Goal: Information Seeking & Learning: Learn about a topic

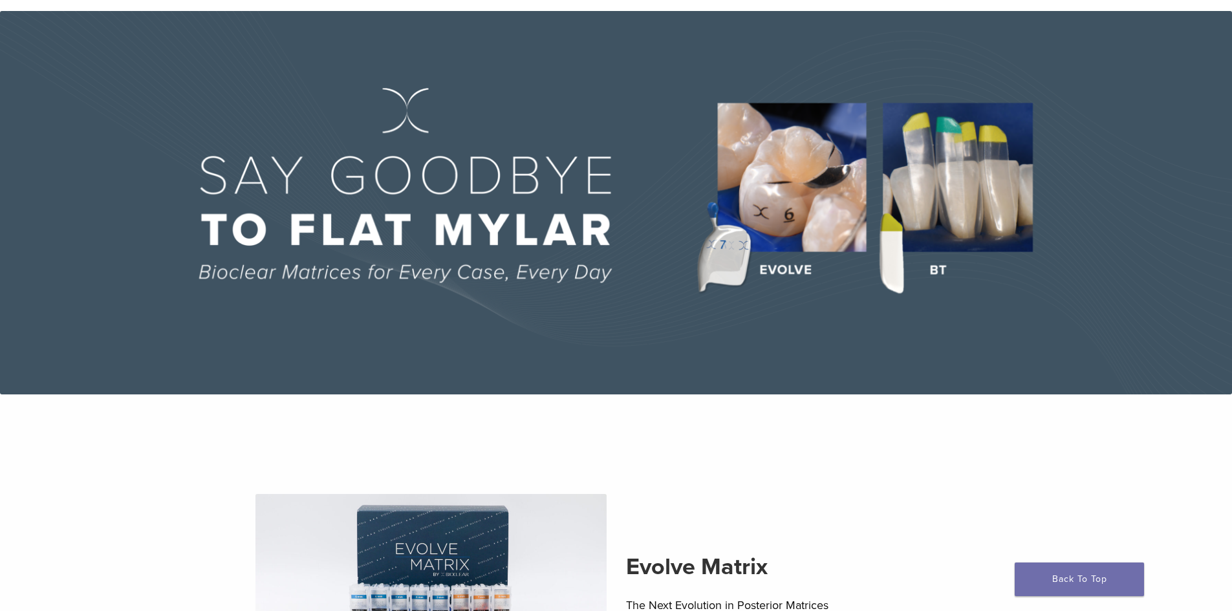
scroll to position [388, 0]
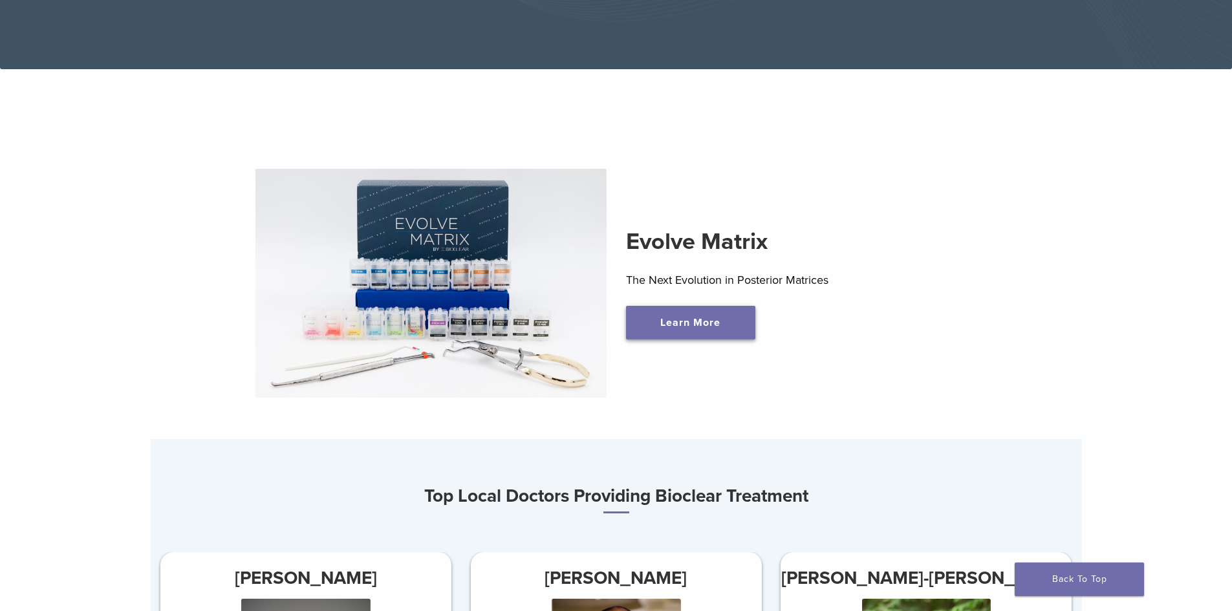
click at [728, 325] on link "Learn More" at bounding box center [690, 323] width 129 height 34
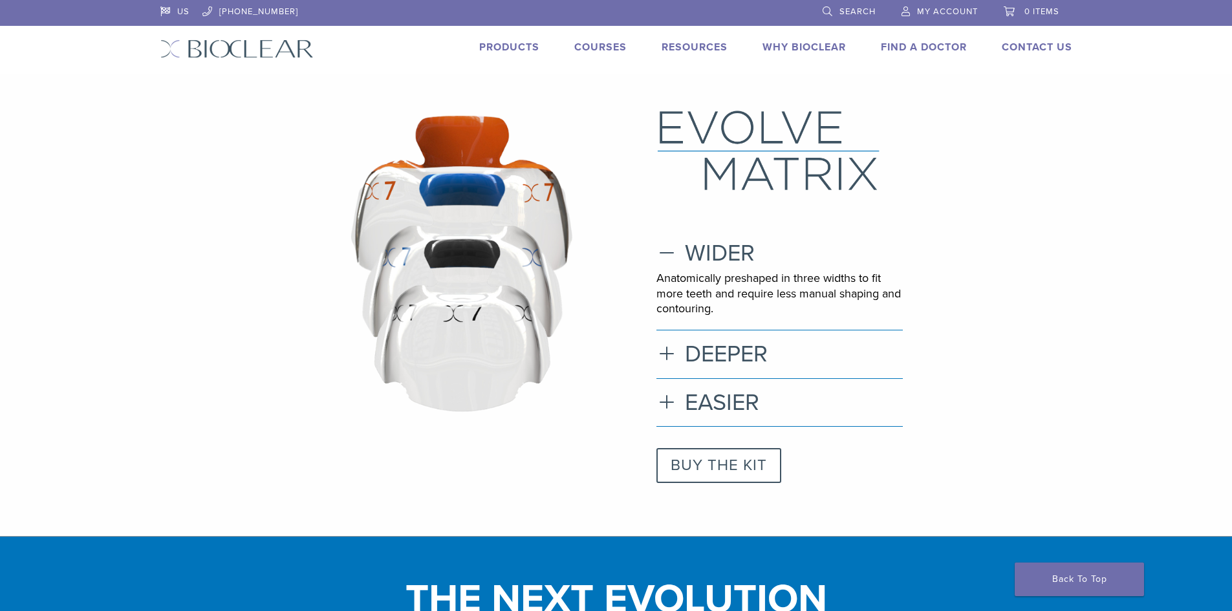
click at [691, 468] on link "BUY THE KIT" at bounding box center [718, 465] width 125 height 35
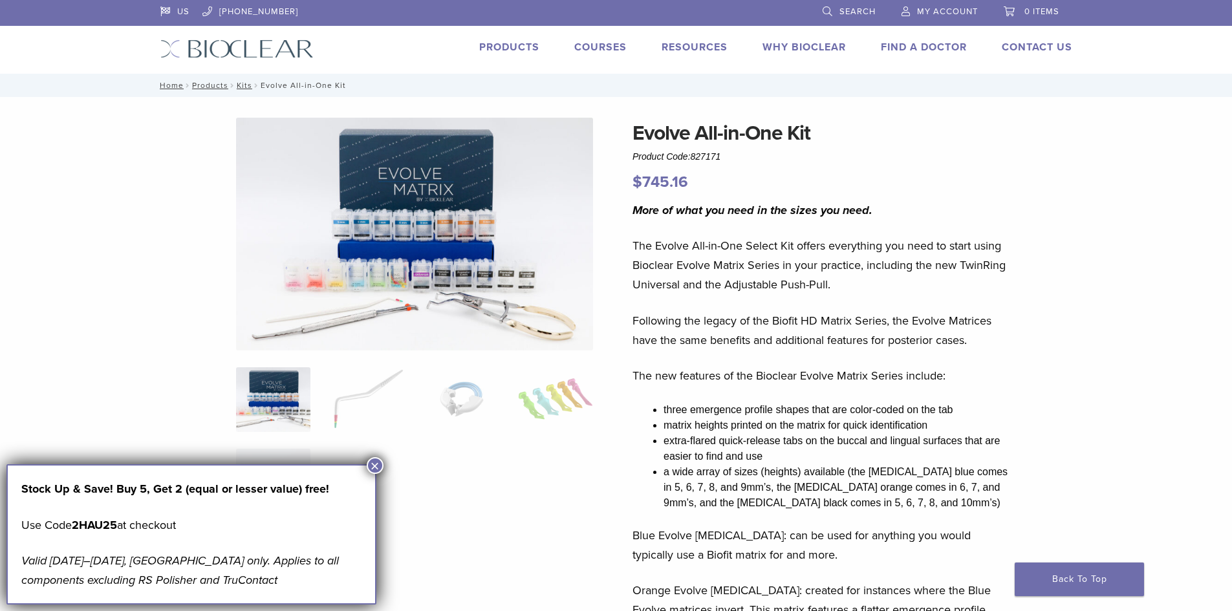
click at [379, 468] on button "×" at bounding box center [375, 465] width 17 height 17
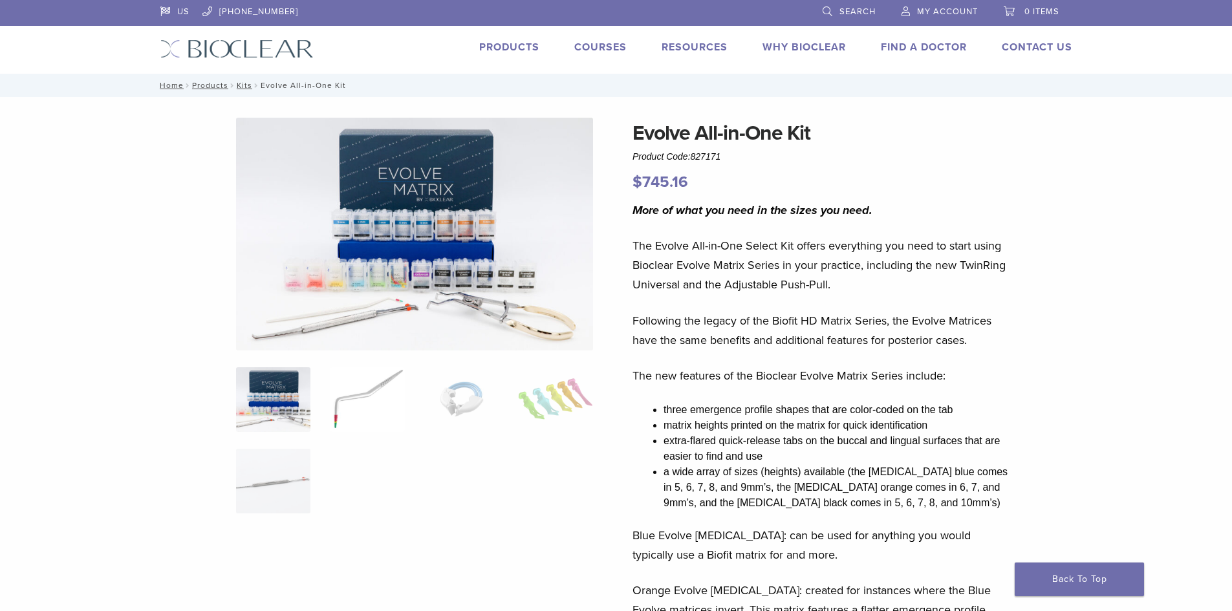
click at [343, 409] on img at bounding box center [367, 399] width 74 height 65
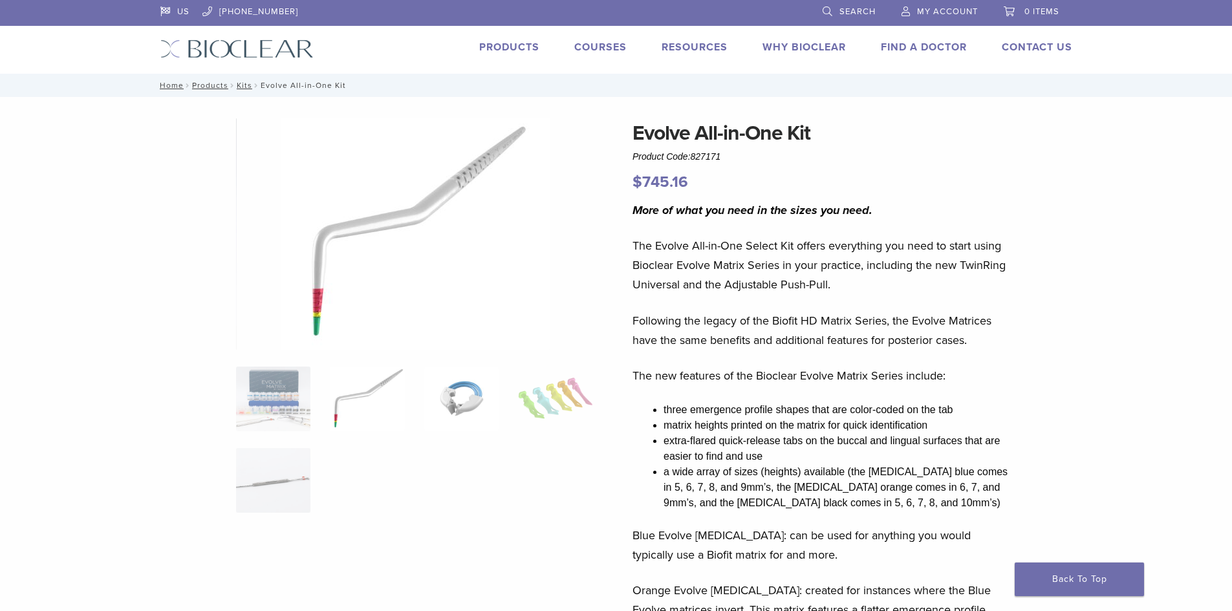
click at [464, 398] on img at bounding box center [461, 399] width 74 height 65
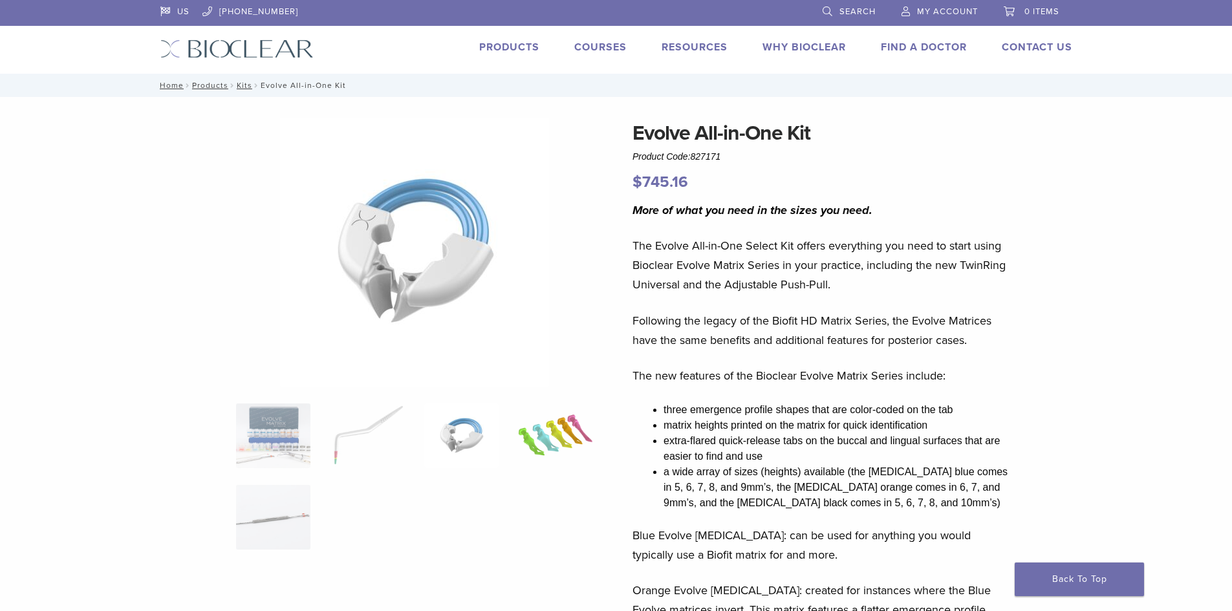
click at [576, 427] on img at bounding box center [555, 436] width 74 height 65
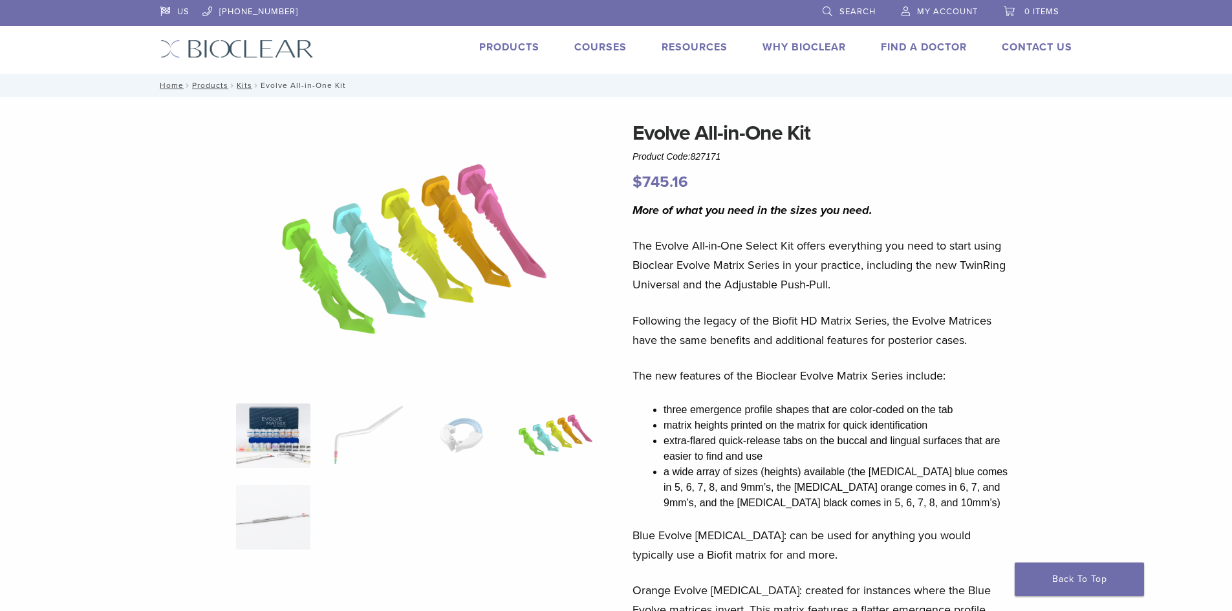
click at [295, 433] on img at bounding box center [273, 436] width 74 height 65
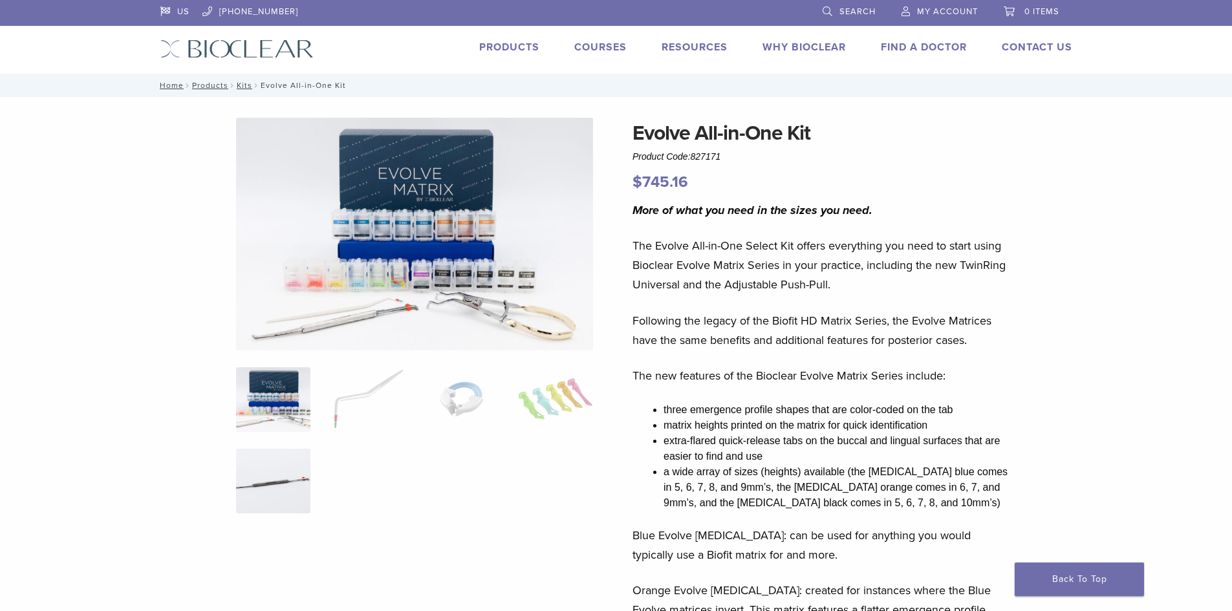
click at [299, 490] on img at bounding box center [273, 481] width 74 height 65
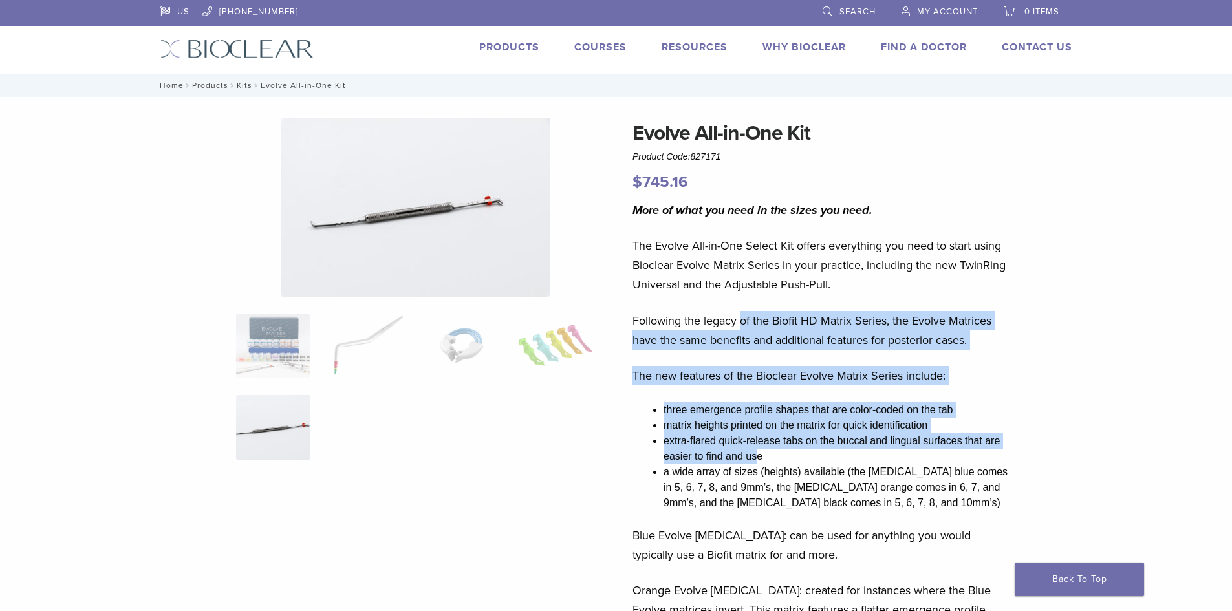
drag, startPoint x: 744, startPoint y: 327, endPoint x: 757, endPoint y: 455, distance: 129.3
click at [757, 455] on div "More of what you need in the sizes you need. The Evolve All-in-One Select Kit o…" at bounding box center [822, 539] width 380 height 679
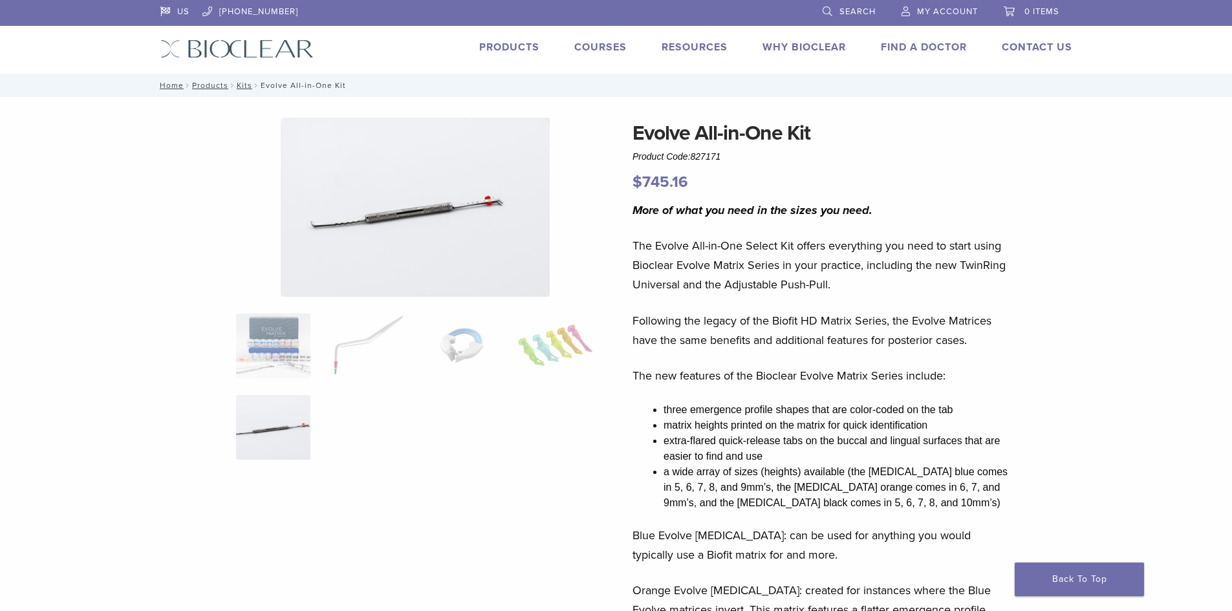
click at [856, 457] on li "extra-flared quick-release tabs on the buccal and lingual surfaces that are eas…" at bounding box center [838, 448] width 349 height 31
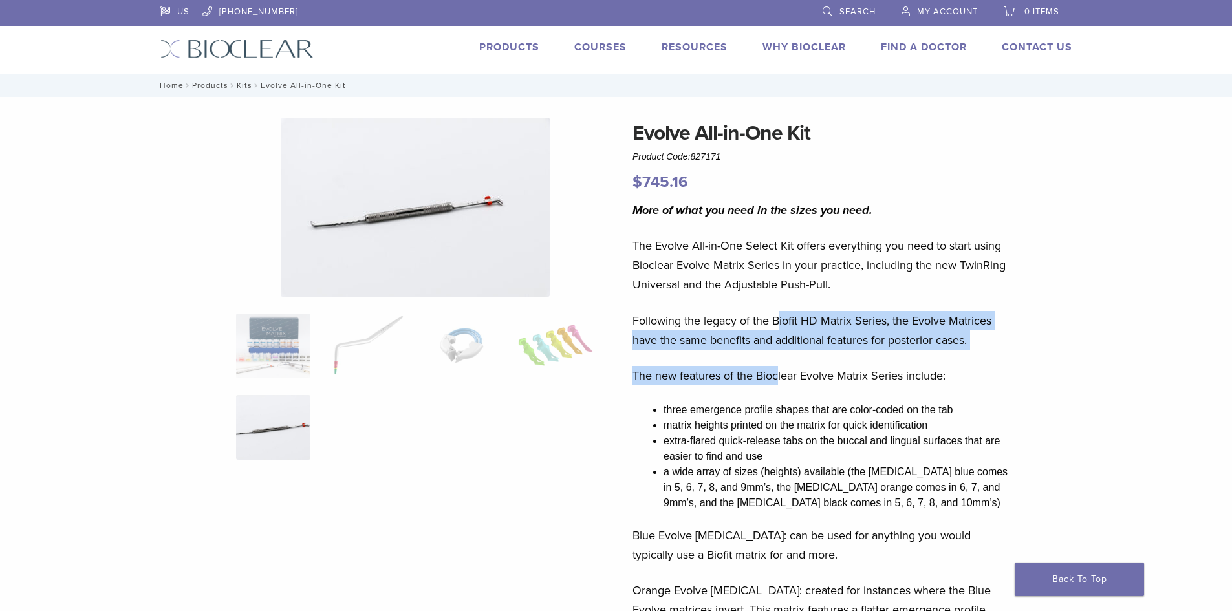
drag, startPoint x: 779, startPoint y: 325, endPoint x: 779, endPoint y: 360, distance: 34.9
click at [779, 360] on div "More of what you need in the sizes you need. The Evolve All-in-One Select Kit o…" at bounding box center [822, 539] width 380 height 679
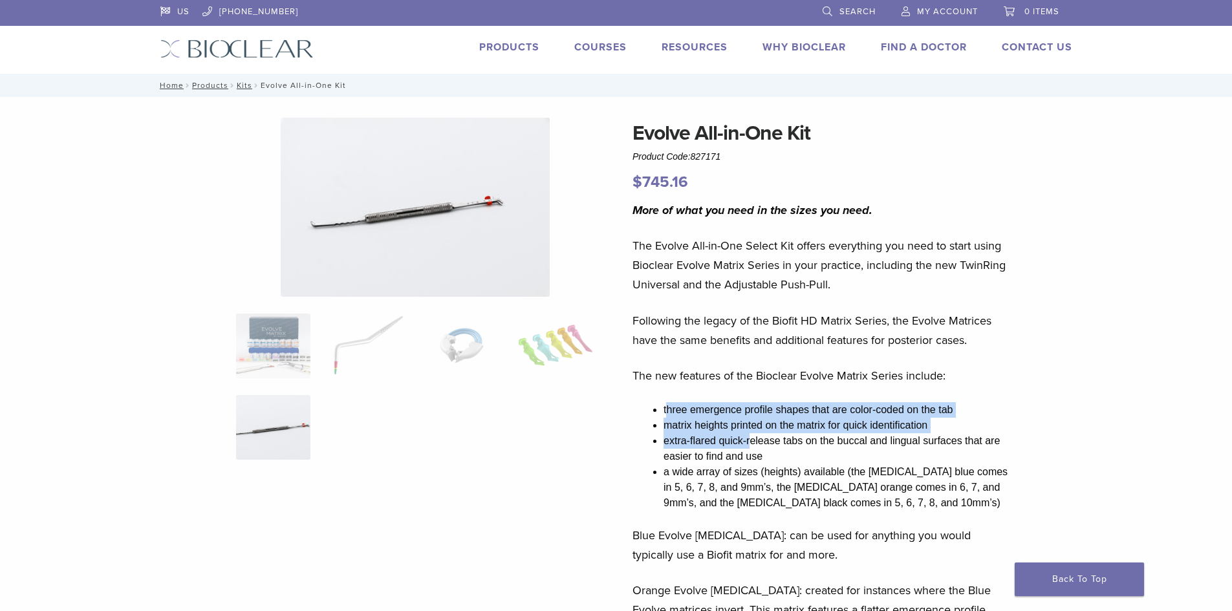
drag, startPoint x: 668, startPoint y: 405, endPoint x: 752, endPoint y: 433, distance: 88.4
click at [752, 433] on ul "three emergence profile shapes that are color-coded on the tab matrix heights p…" at bounding box center [838, 456] width 349 height 109
click at [752, 433] on li "extra-flared quick-release tabs on the buccal and lingual surfaces that are eas…" at bounding box center [838, 448] width 349 height 31
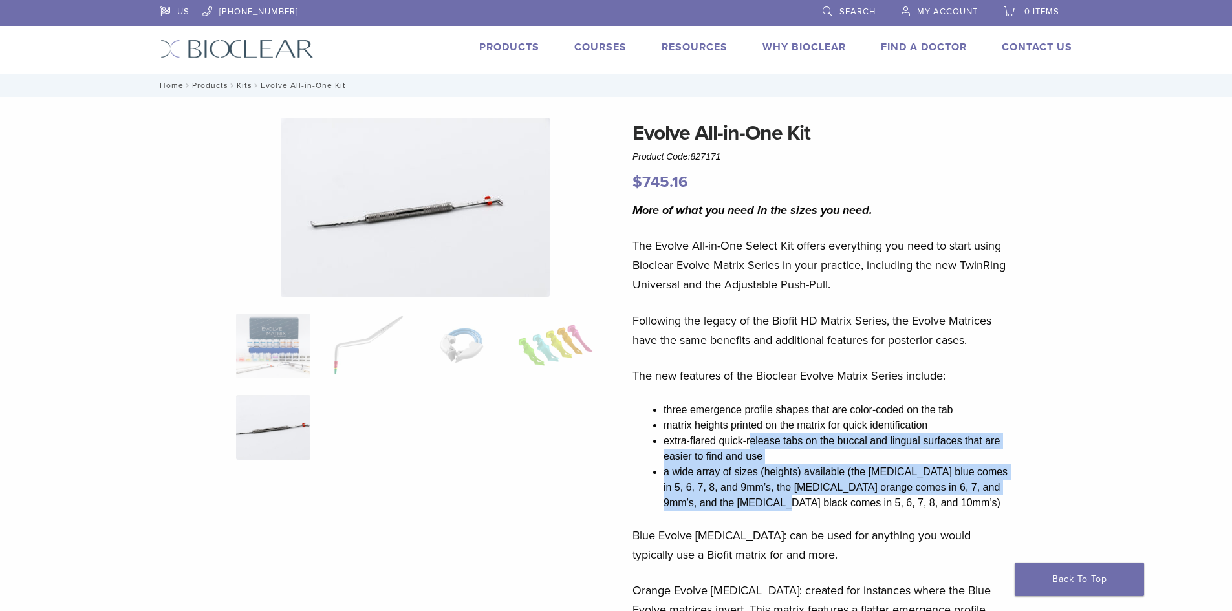
drag, startPoint x: 750, startPoint y: 442, endPoint x: 747, endPoint y: 512, distance: 69.9
click at [746, 510] on ul "three emergence profile shapes that are color-coded on the tab matrix heights p…" at bounding box center [838, 456] width 349 height 109
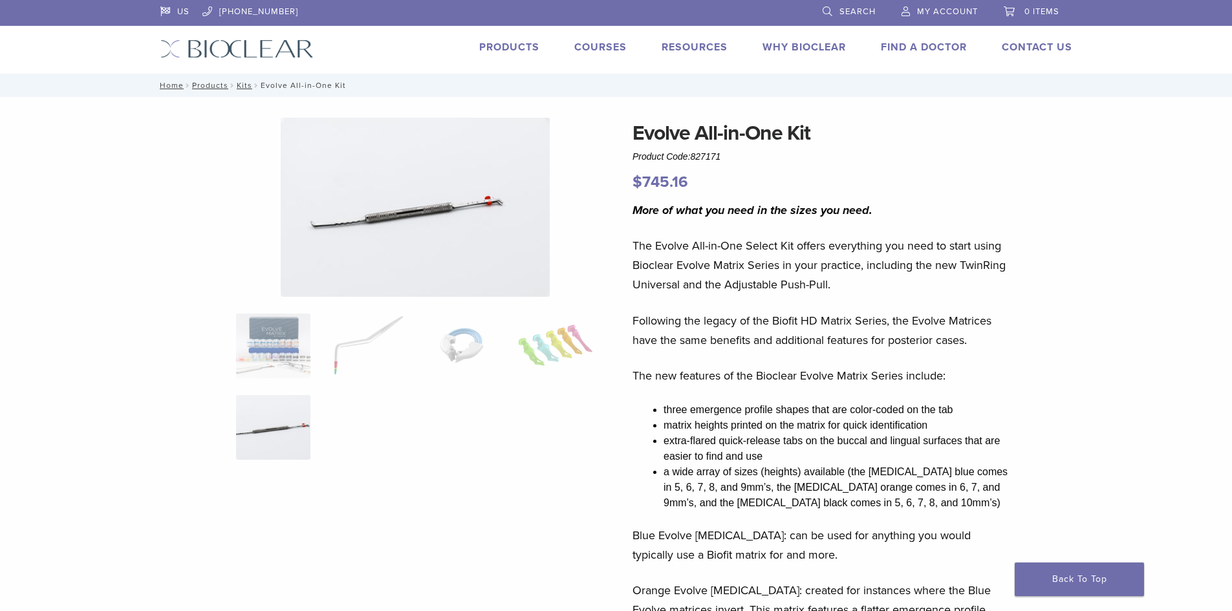
click at [759, 498] on li "a wide array of sizes (heights) available (the molar blue comes in 5, 6, 7, 8, …" at bounding box center [838, 487] width 349 height 47
click at [272, 345] on img at bounding box center [273, 346] width 74 height 65
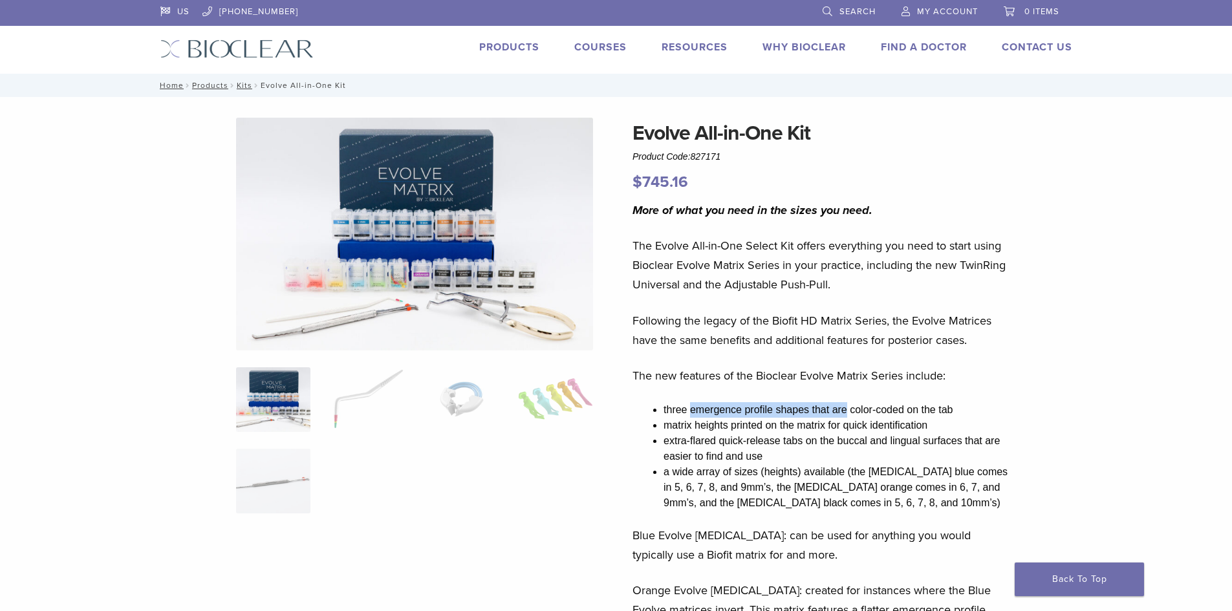
drag, startPoint x: 689, startPoint y: 404, endPoint x: 845, endPoint y: 407, distance: 155.9
click at [845, 407] on li "three emergence profile shapes that are color-coded on the tab" at bounding box center [838, 410] width 349 height 16
click at [827, 404] on li "three emergence profile shapes that are color-coded on the tab" at bounding box center [838, 410] width 349 height 16
drag, startPoint x: 698, startPoint y: 424, endPoint x: 831, endPoint y: 430, distance: 133.4
click at [831, 430] on li "matrix heights printed on the matrix for quick identification" at bounding box center [838, 426] width 349 height 16
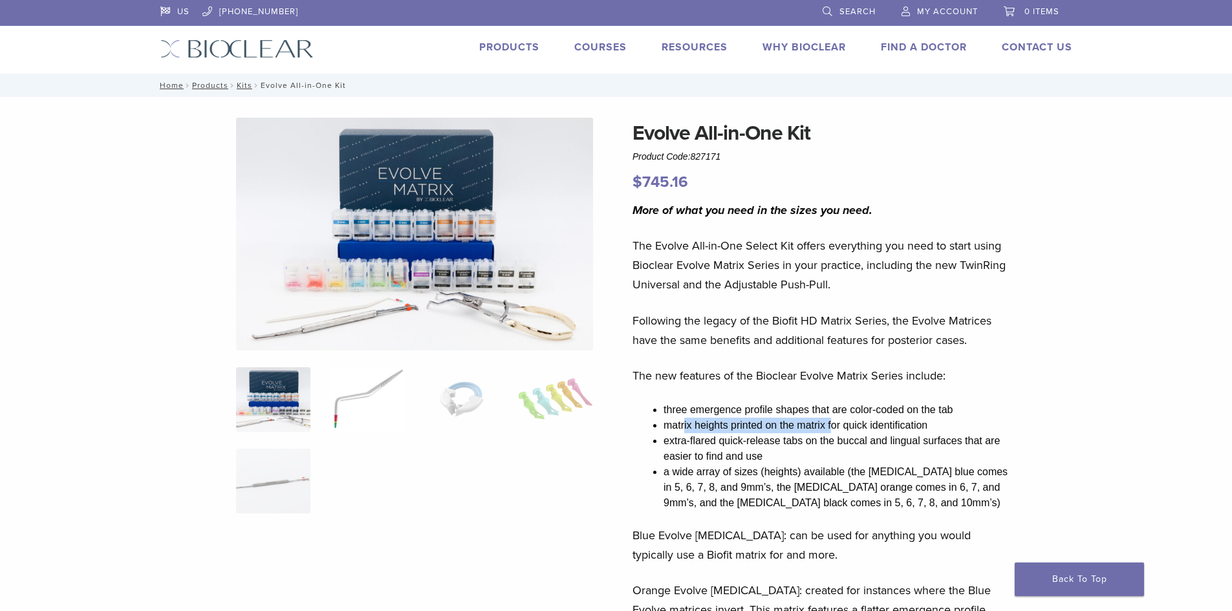
click at [345, 382] on img at bounding box center [367, 399] width 74 height 65
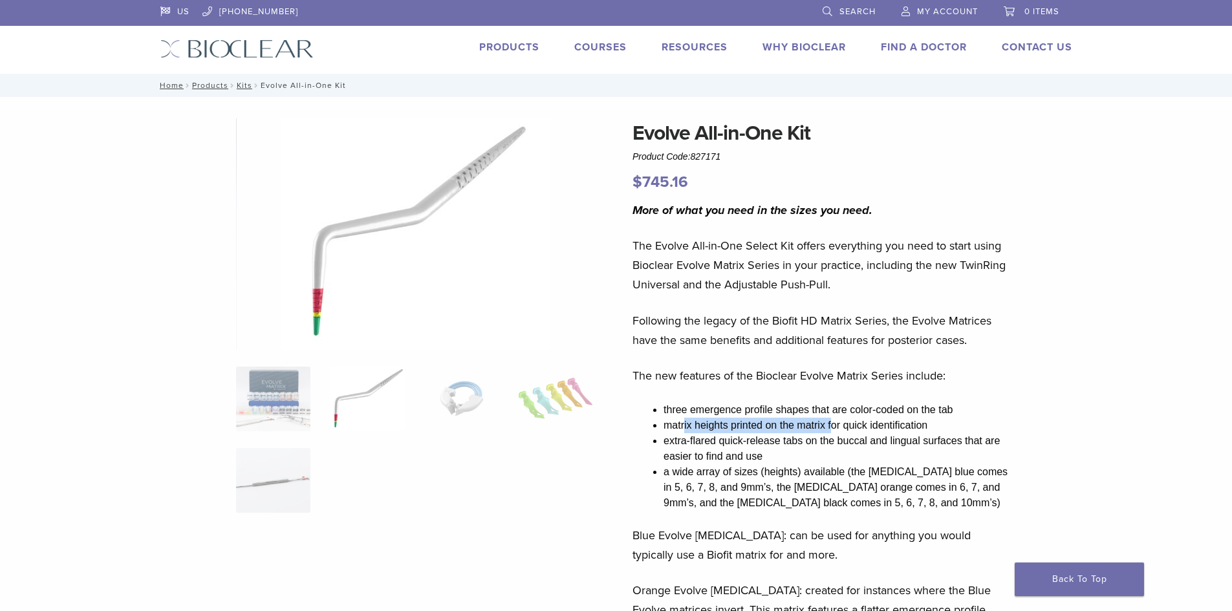
click at [307, 317] on img at bounding box center [415, 234] width 269 height 232
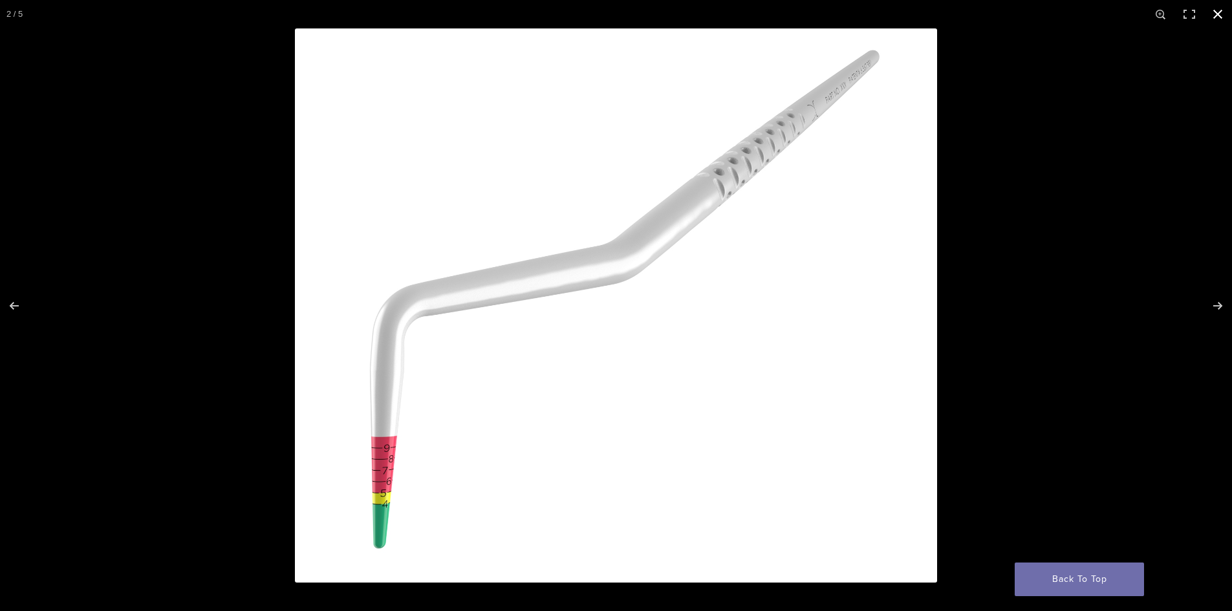
click at [1227, 258] on div at bounding box center [911, 333] width 1232 height 611
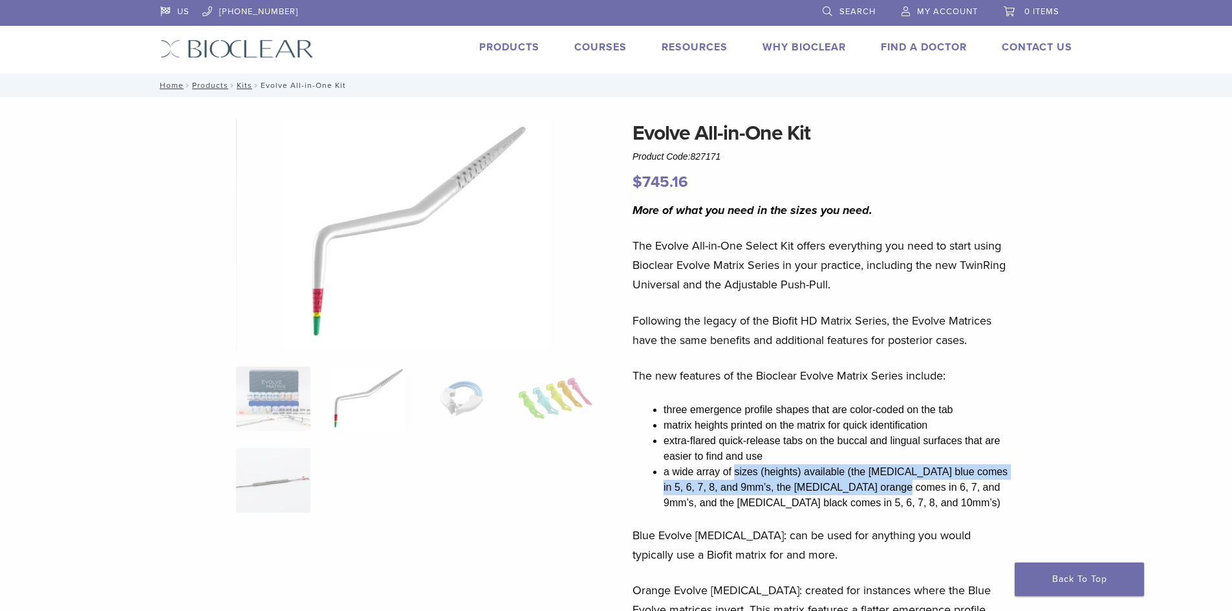
drag, startPoint x: 735, startPoint y: 473, endPoint x: 880, endPoint y: 486, distance: 145.4
click at [880, 486] on li "a wide array of sizes (heights) available (the molar blue comes in 5, 6, 7, 8, …" at bounding box center [838, 487] width 349 height 47
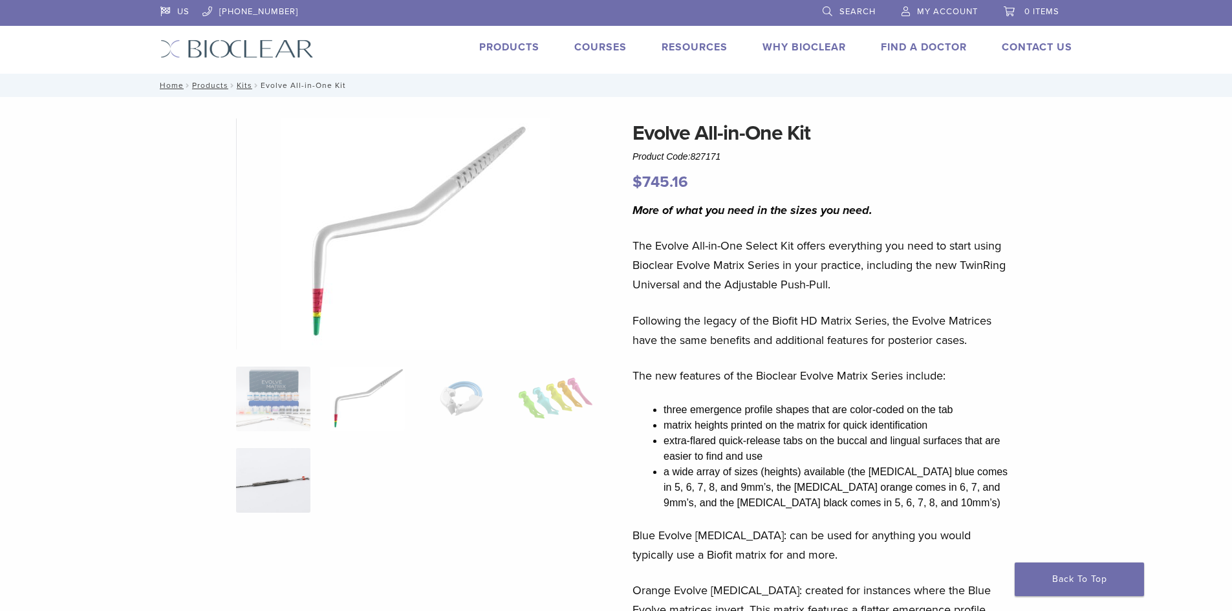
click at [252, 501] on img at bounding box center [273, 480] width 74 height 65
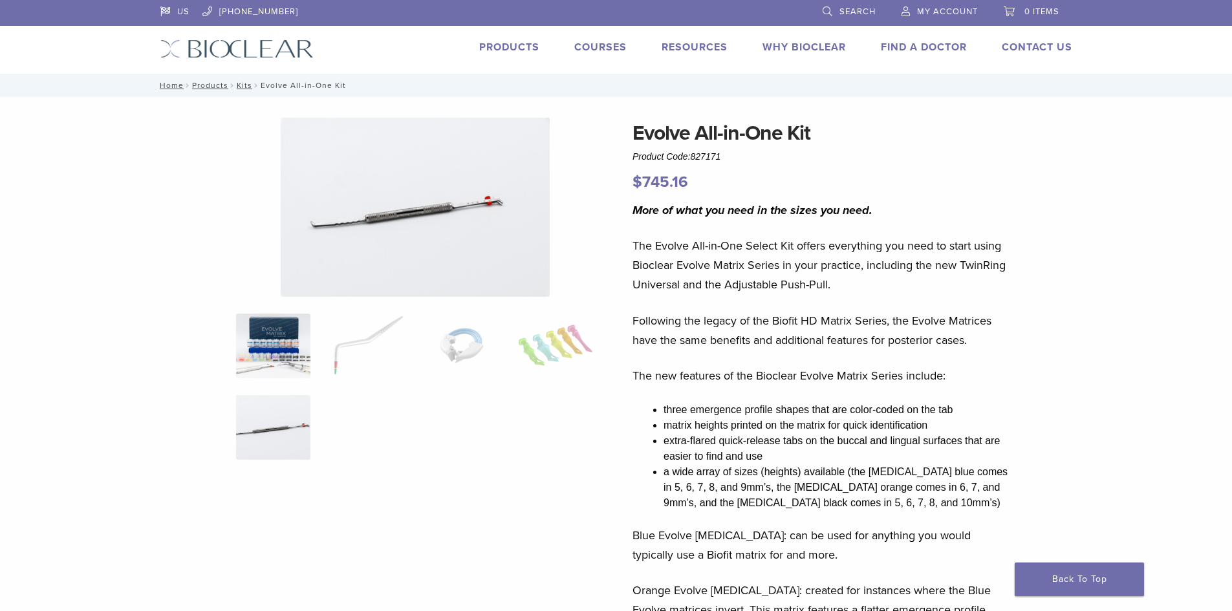
click at [269, 375] on img at bounding box center [273, 346] width 74 height 65
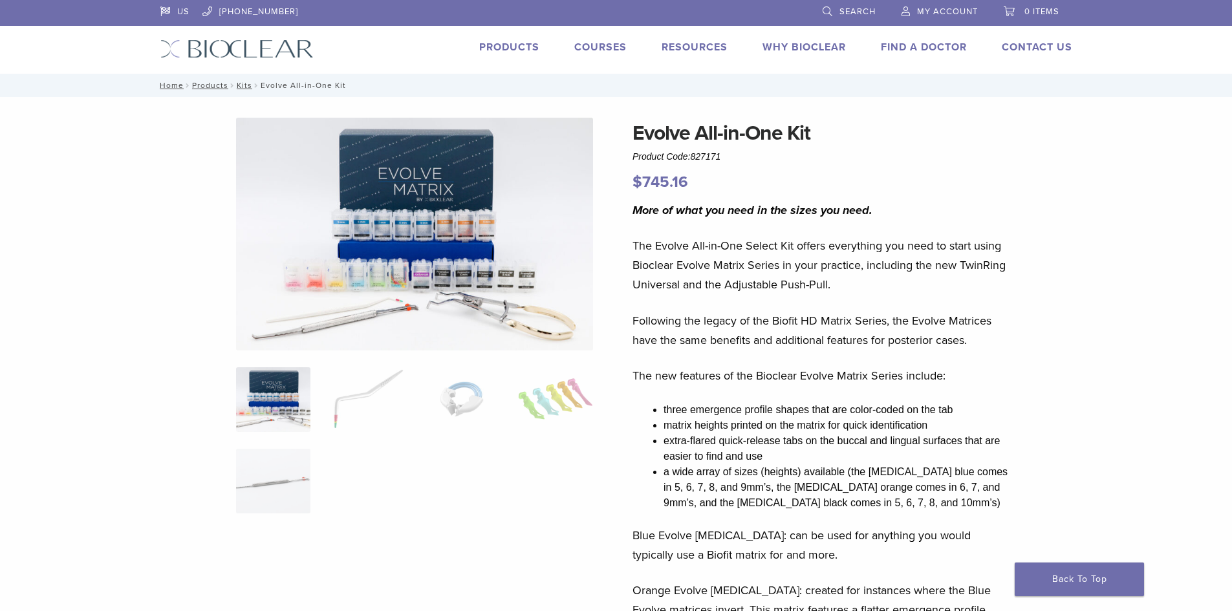
click at [810, 49] on link "Why Bioclear" at bounding box center [803, 47] width 83 height 13
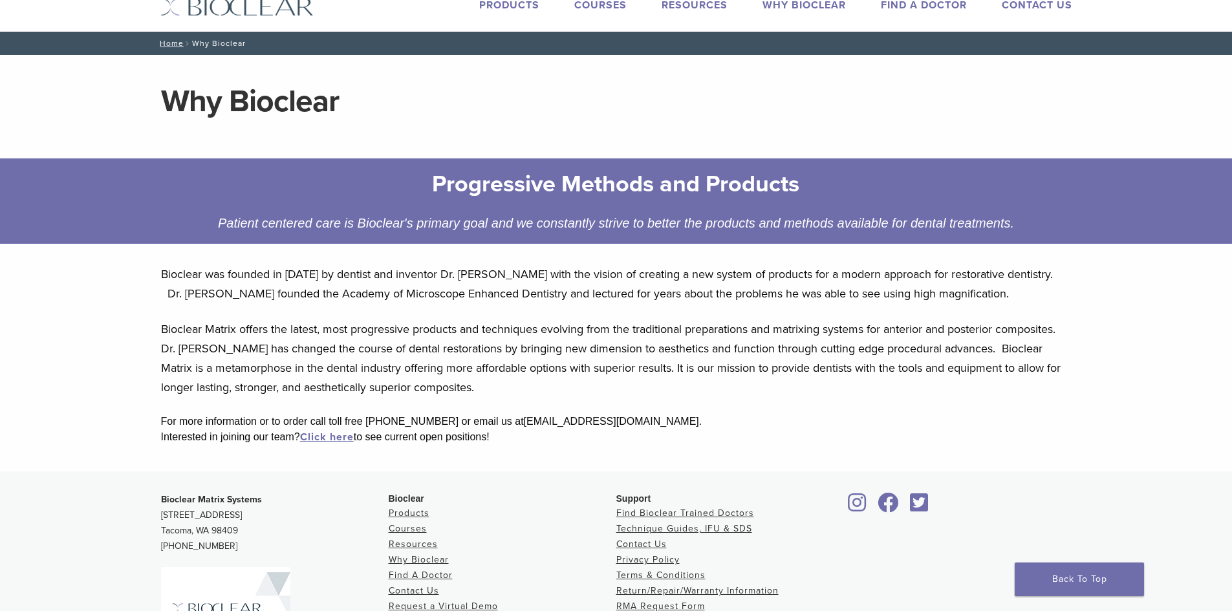
scroll to position [65, 0]
